Goal: Task Accomplishment & Management: Manage account settings

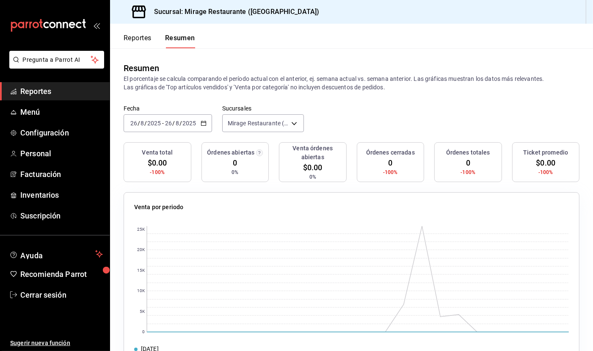
click at [55, 88] on span "Reportes" at bounding box center [61, 90] width 83 height 11
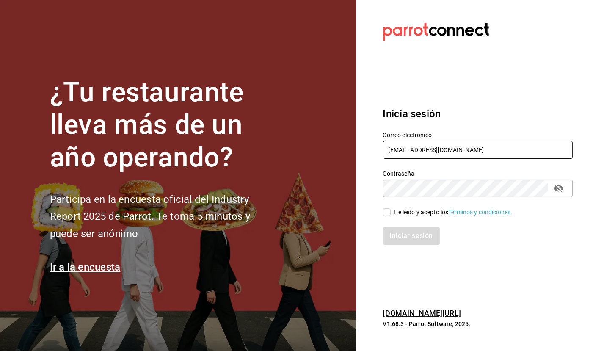
type input "gallardomiguel@gmail.com"
click at [387, 210] on input "He leído y acepto los Términos y condiciones." at bounding box center [387, 212] width 8 height 8
checkbox input "true"
click at [409, 237] on button "Iniciar sesión" at bounding box center [412, 236] width 58 height 18
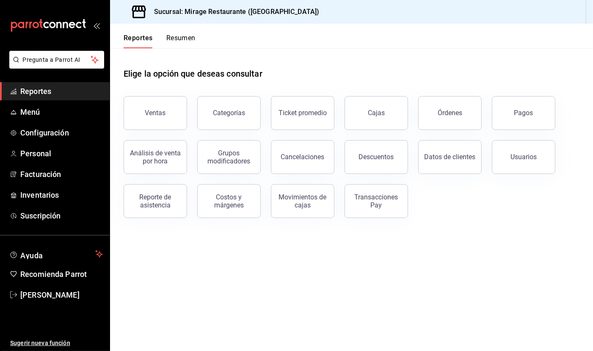
click at [187, 37] on button "Resumen" at bounding box center [180, 41] width 29 height 14
